Goal: Navigation & Orientation: Find specific page/section

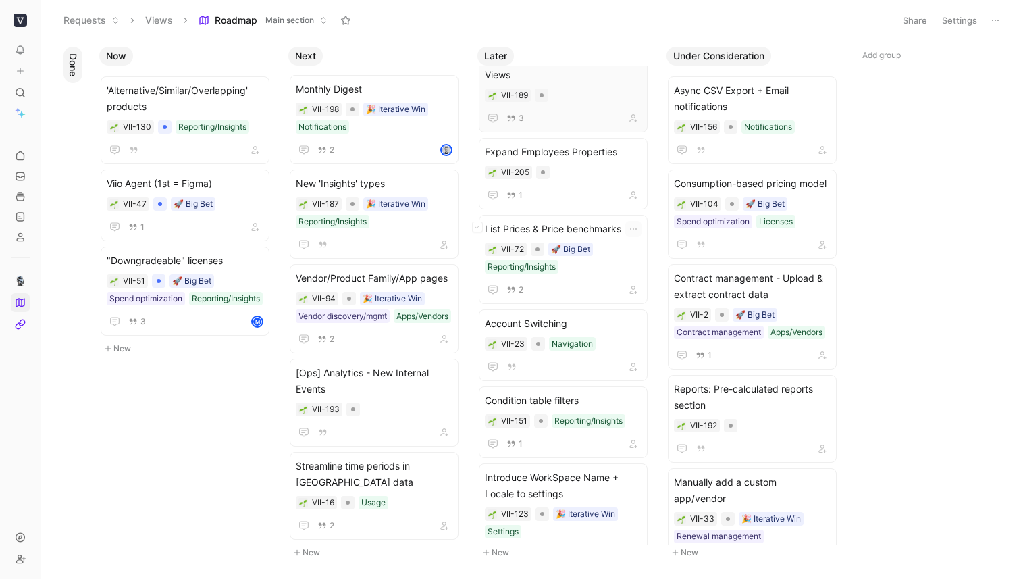
scroll to position [232, 0]
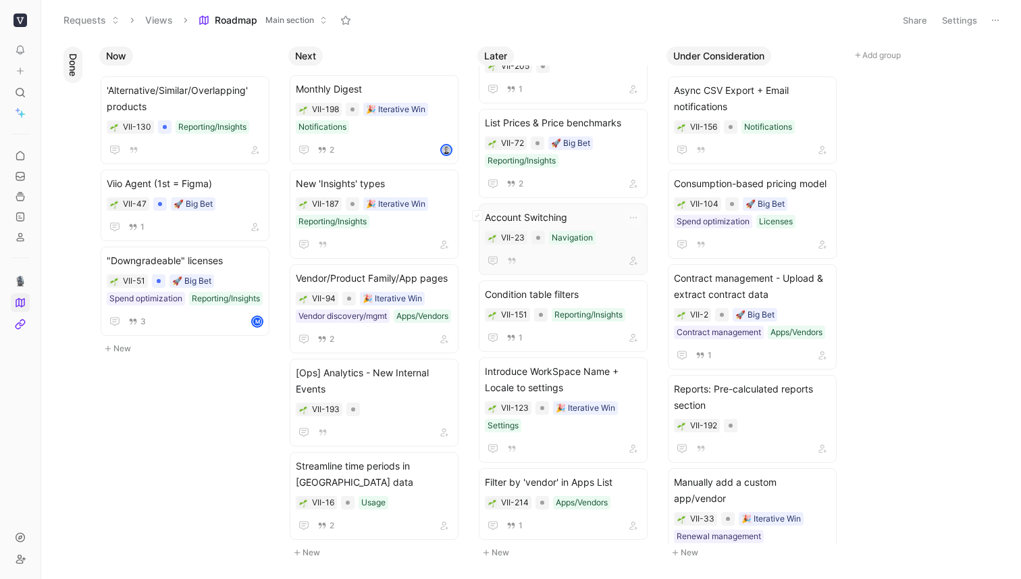
click at [604, 226] on div "Account Switching VII-23 Navigation" at bounding box center [563, 238] width 157 height 59
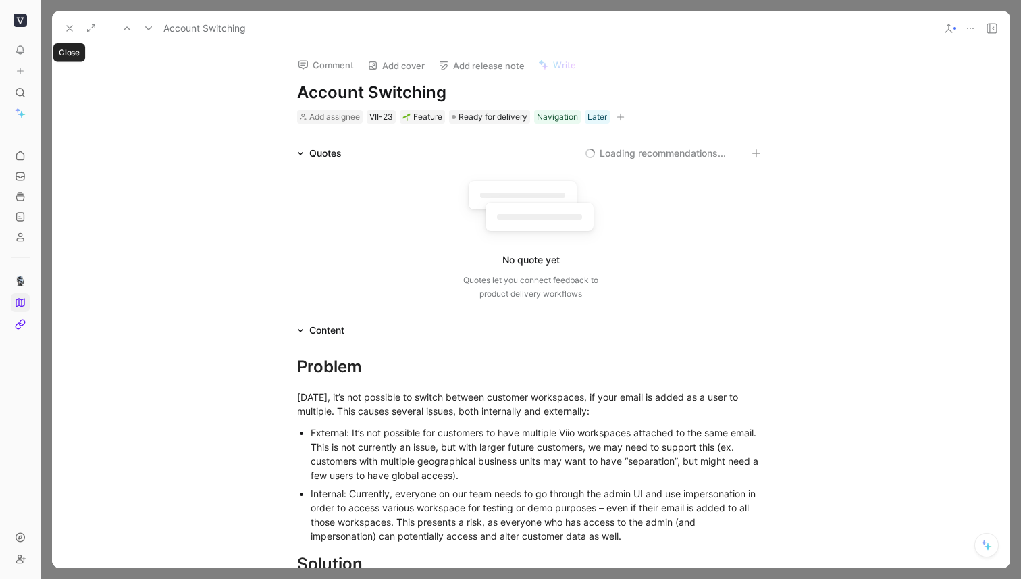
click at [66, 29] on icon at bounding box center [69, 28] width 11 height 11
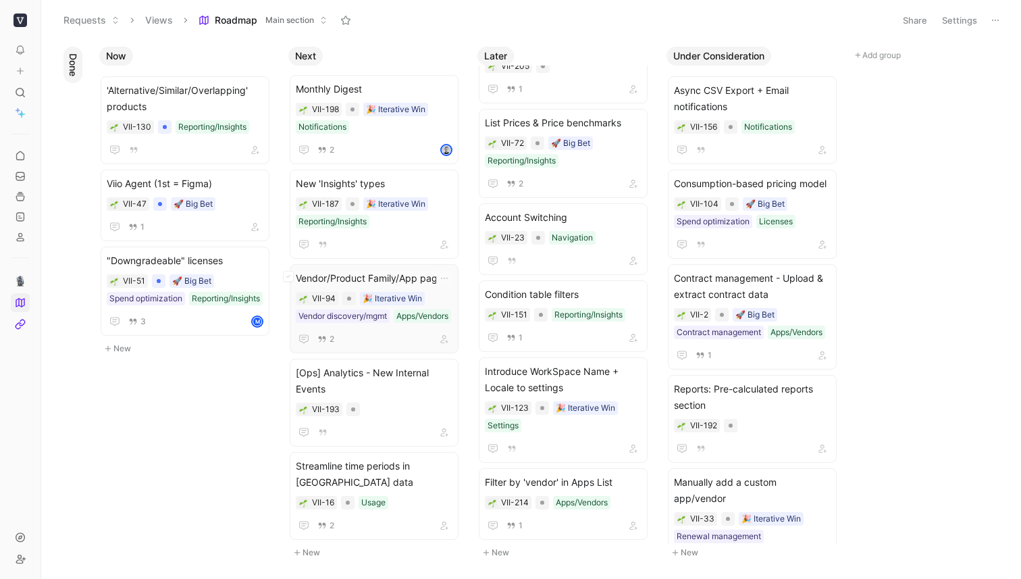
click at [436, 272] on span "Vendor/Product Family/App pages" at bounding box center [374, 278] width 157 height 16
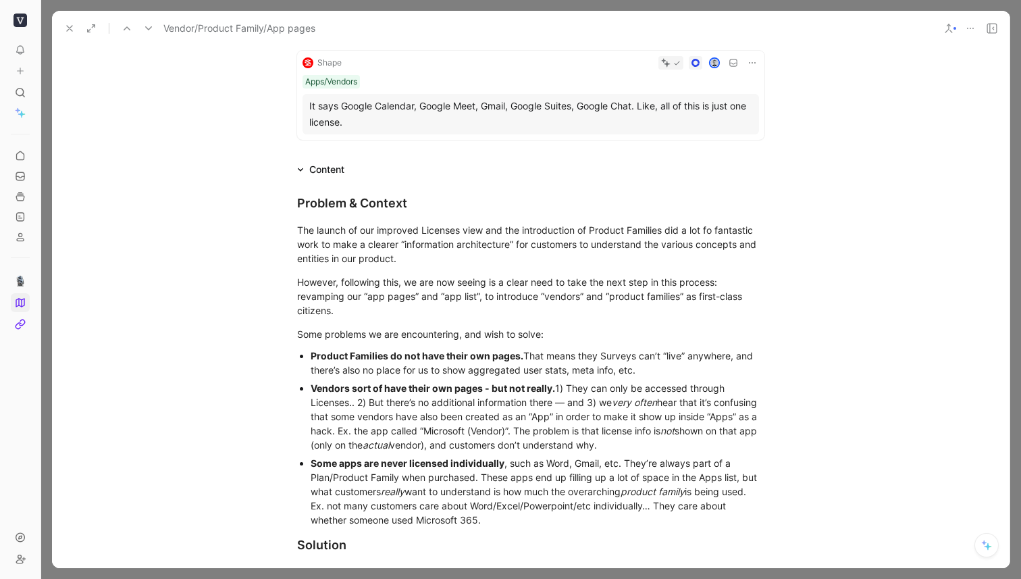
scroll to position [272, 0]
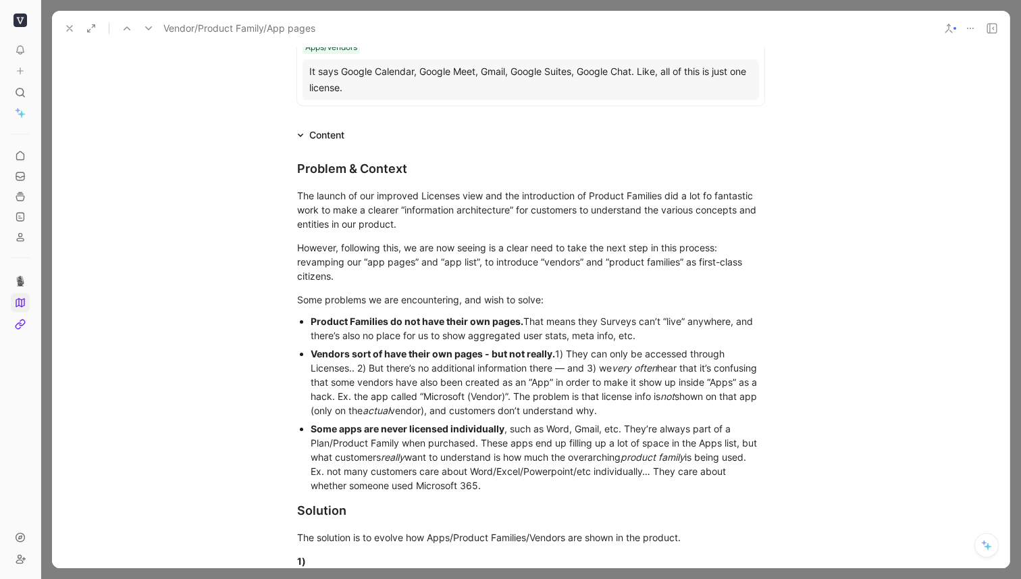
click at [70, 27] on icon at bounding box center [69, 28] width 11 height 11
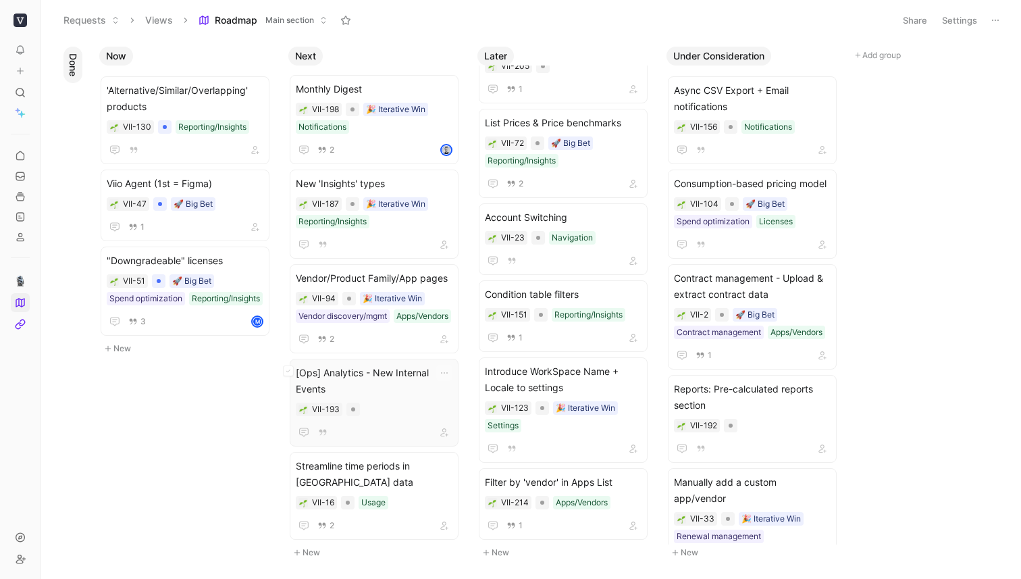
click at [415, 380] on span "[Ops] Analytics - New Internal Events" at bounding box center [374, 381] width 157 height 32
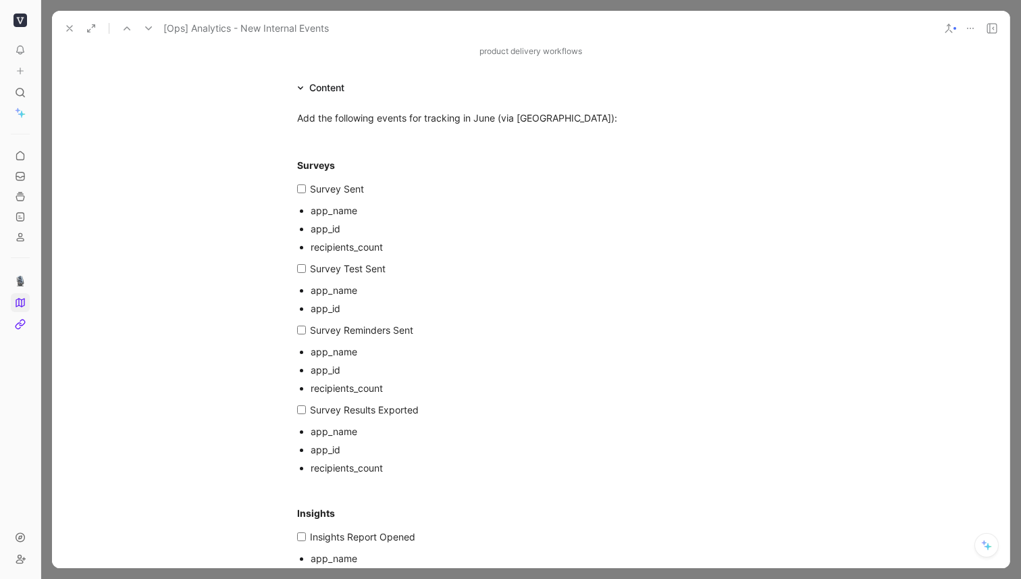
scroll to position [251, 0]
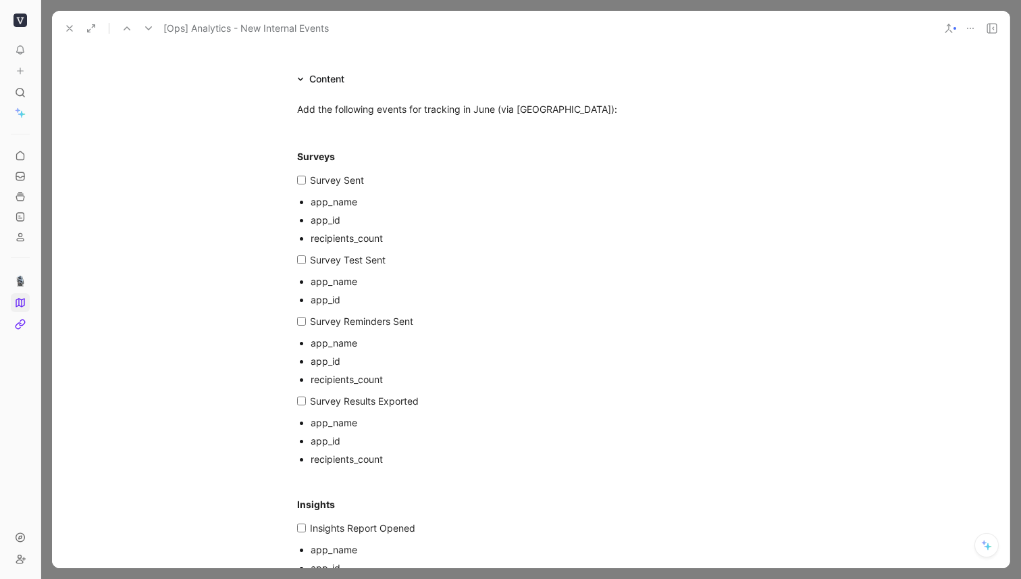
click at [68, 28] on icon at bounding box center [69, 28] width 11 height 11
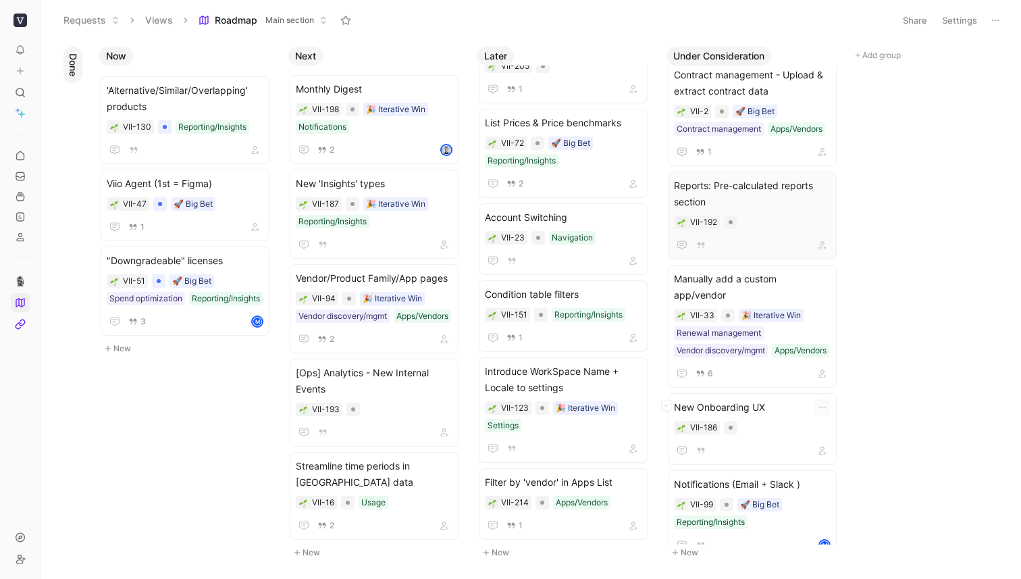
scroll to position [213, 0]
